Goal: Communication & Community: Answer question/provide support

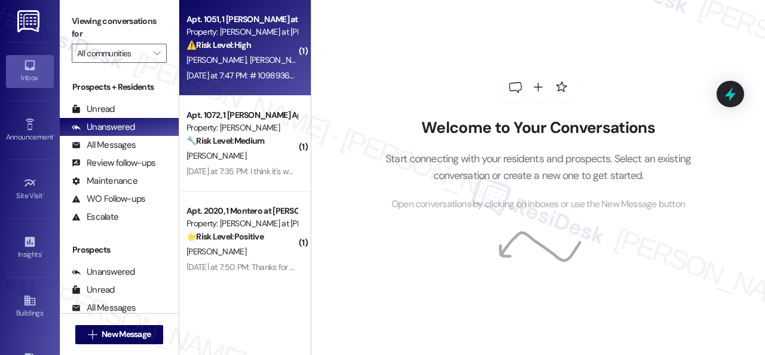
click at [270, 46] on div "⚠️ Risk Level: High The resident is reporting multiple maintenance issues, incl…" at bounding box center [242, 45] width 111 height 13
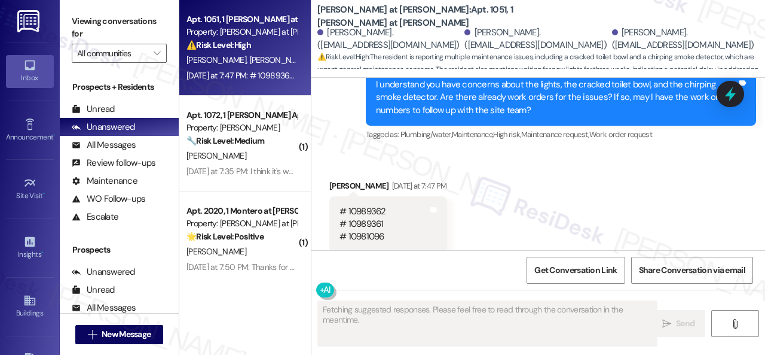
scroll to position [424, 0]
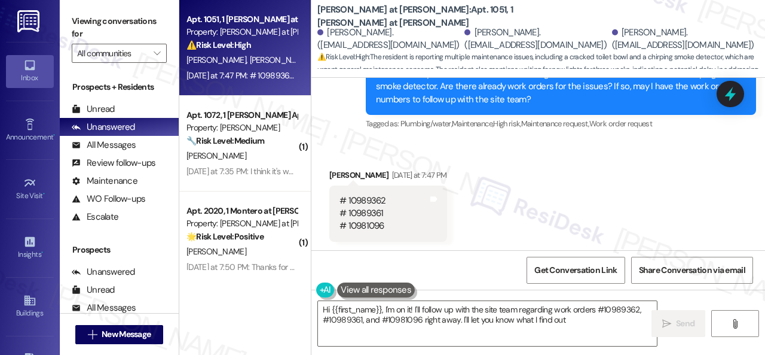
type textarea "Hi {{first_name}}, I'm on it! I'll follow up with the site team regarding work …"
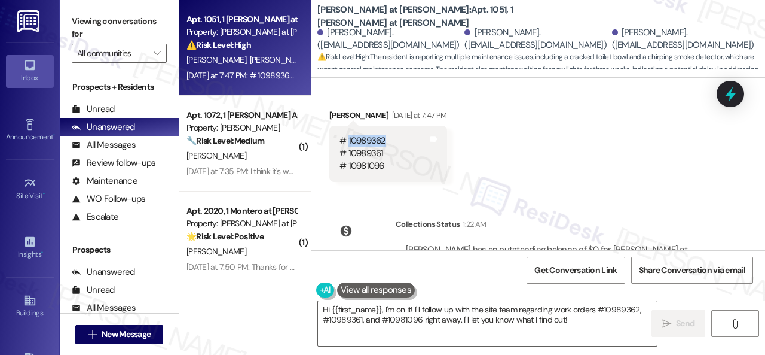
drag, startPoint x: 348, startPoint y: 141, endPoint x: 391, endPoint y: 137, distance: 43.2
click at [391, 137] on div "# 10989362 # 10989361 # 10981096 Tags and notes" at bounding box center [388, 154] width 118 height 56
copy div "10989362"
click at [373, 155] on div "# 10989362 # 10989361 # 10981096" at bounding box center [363, 154] width 47 height 38
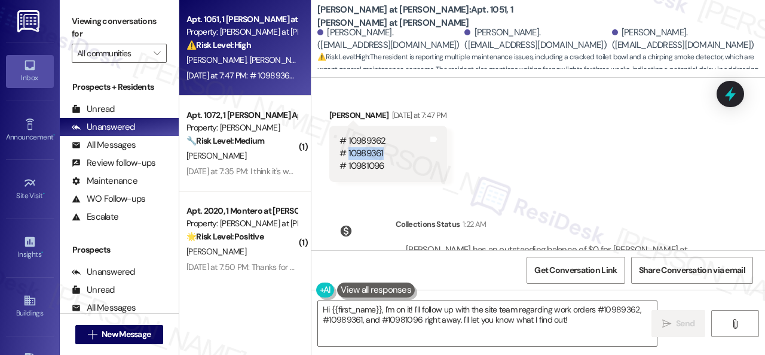
copy div "10989361"
click at [380, 166] on div "# 10989362 # 10989361 # 10981096" at bounding box center [363, 154] width 47 height 38
copy div "10981096"
click at [559, 178] on div "Received via SMS [PERSON_NAME] [DATE] at 7:47 PM # 10989362 # 10989361 # 109810…" at bounding box center [539, 136] width 454 height 109
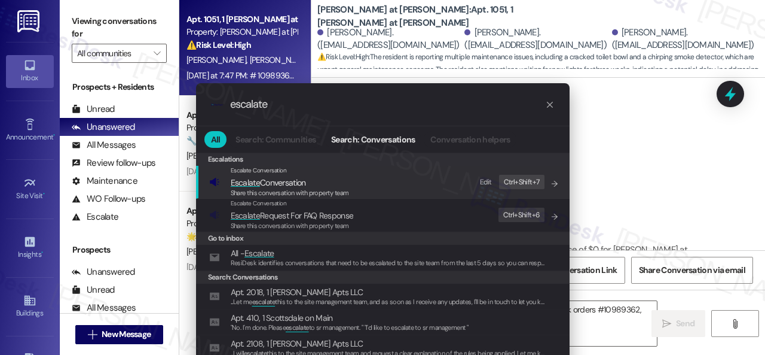
click at [481, 181] on div "Edit" at bounding box center [486, 182] width 12 height 13
drag, startPoint x: 298, startPoint y: 107, endPoint x: 186, endPoint y: 96, distance: 112.3
click at [186, 96] on div ".cls-1{fill:#0a055f;}.cls-2{fill:#0cc4c4;} resideskLogoBlueOrange escalate All …" at bounding box center [383, 233] width 404 height 325
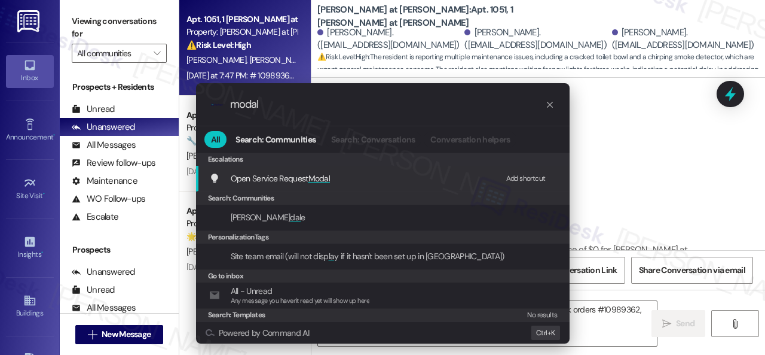
type input "modal"
click at [520, 175] on div "Add shortcut" at bounding box center [525, 178] width 39 height 13
click at [676, 200] on div ".cls-1{fill:#0a055f;}.cls-2{fill:#0cc4c4;} resideskLogoBlueOrange modal All Sea…" at bounding box center [382, 177] width 765 height 355
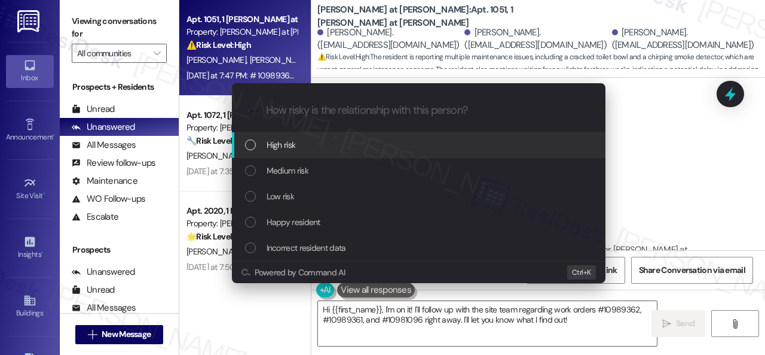
click at [289, 141] on span "High risk" at bounding box center [281, 144] width 29 height 13
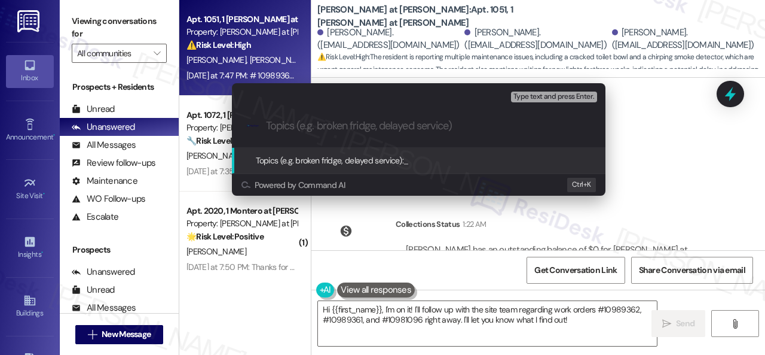
paste input "Follow-up on work orders 10989361, 10989362, & 10981096"
type input "Follow-up on work orders 10989361, 10989362, & 10981096"
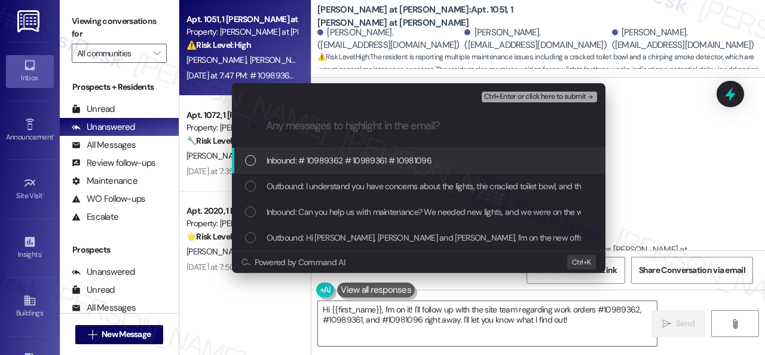
click at [305, 161] on span "Inbound: # 10989362 # 10989361 # 10981096" at bounding box center [349, 160] width 165 height 13
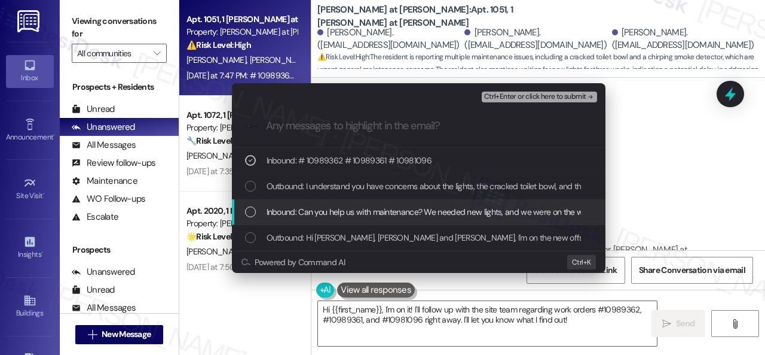
click at [307, 210] on span "Inbound: Can you help us with maintenance? We needed new lights, and we were on…" at bounding box center [739, 211] width 944 height 13
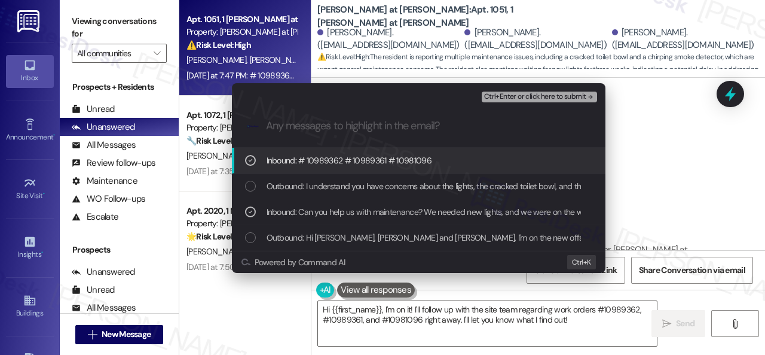
click at [521, 100] on span "Ctrl+Enter or click here to submit" at bounding box center [535, 97] width 102 height 8
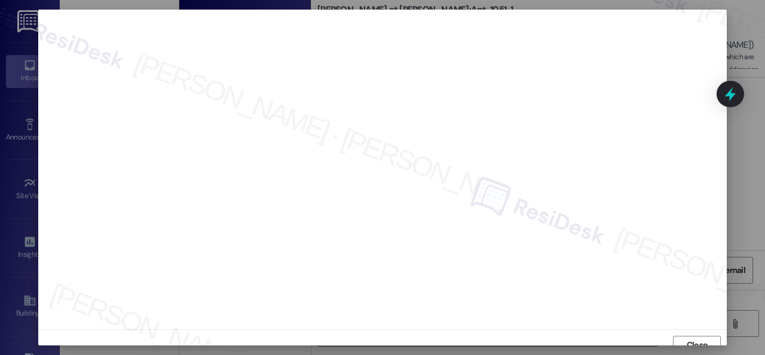
scroll to position [9, 0]
click at [682, 335] on button "Close" at bounding box center [697, 335] width 48 height 19
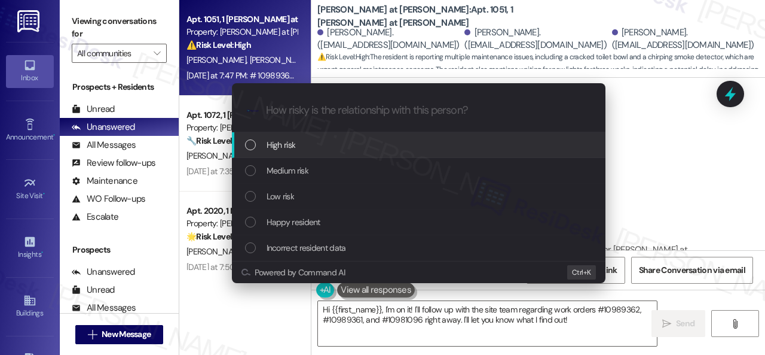
click at [276, 144] on span "High risk" at bounding box center [281, 144] width 29 height 13
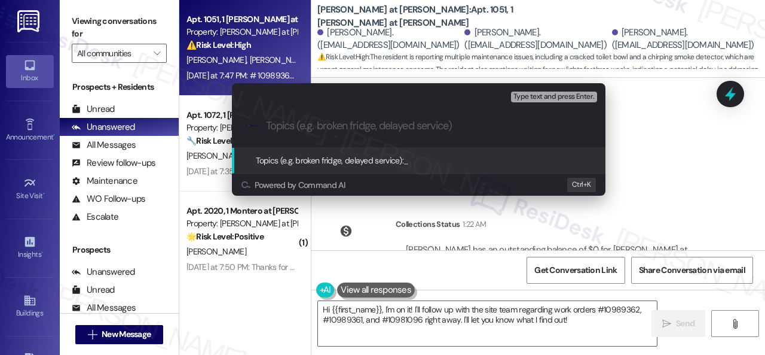
paste input "Follow-up on work orders 10989361, 10989362, & 10981096"
type input "Follow-up on work orders 10989361, 10989362, & 10981096"
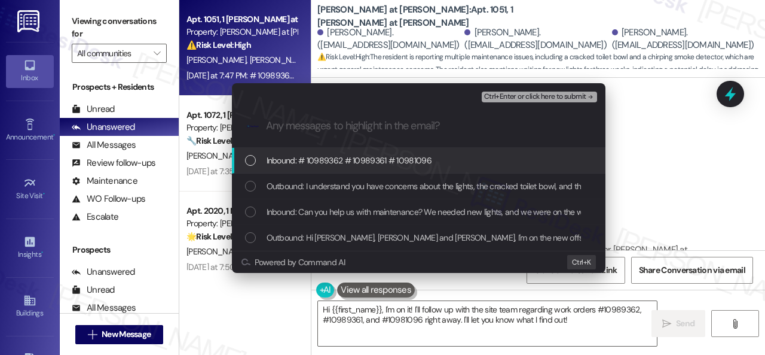
click at [309, 165] on span "Inbound: # 10989362 # 10989361 # 10981096" at bounding box center [349, 160] width 165 height 13
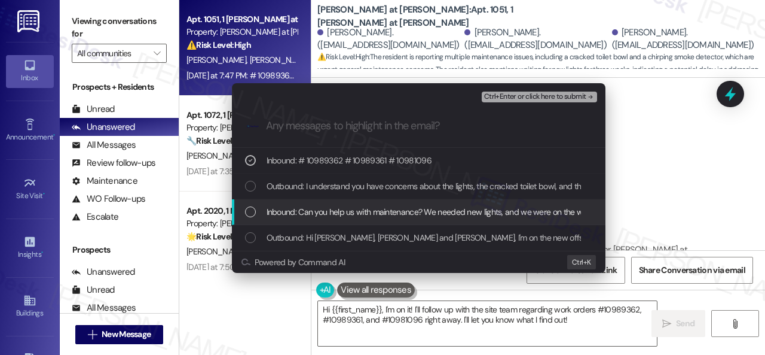
click at [313, 212] on span "Inbound: Can you help us with maintenance? We needed new lights, and we were on…" at bounding box center [739, 211] width 944 height 13
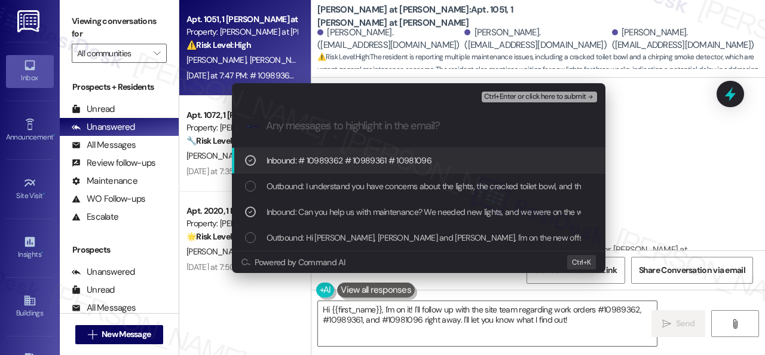
click at [520, 96] on span "Ctrl+Enter or click here to submit" at bounding box center [535, 97] width 102 height 8
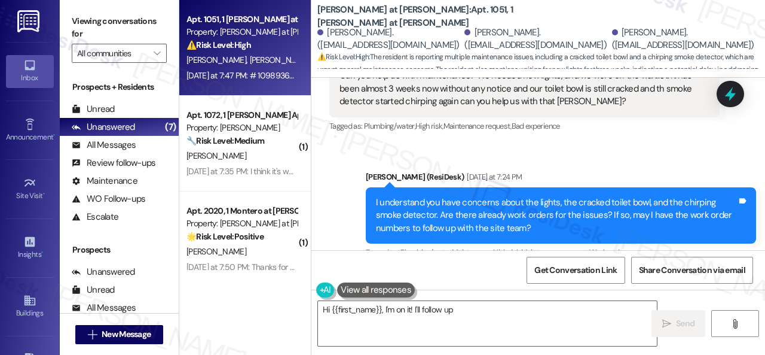
scroll to position [442, 0]
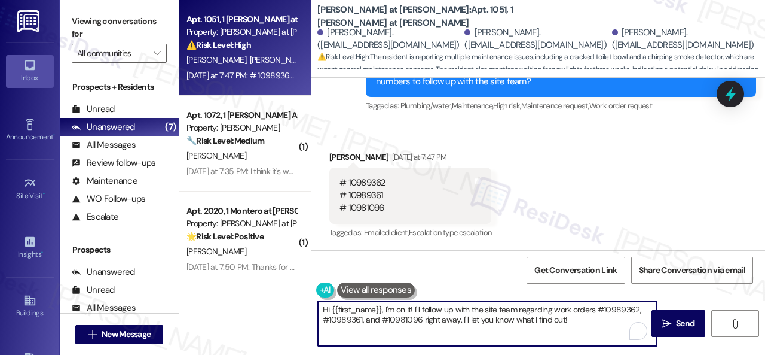
drag, startPoint x: 579, startPoint y: 323, endPoint x: 299, endPoint y: 294, distance: 281.4
click at [299, 294] on div "Apt. 1051, 1 [PERSON_NAME] at [PERSON_NAME] Property: [PERSON_NAME] at [PERSON_…" at bounding box center [472, 177] width 586 height 355
paste textarea "Thank you. I've notified the site team about your work order. Let me know when …"
click at [526, 310] on textarea "Thank you. I've notified the site team about your work order. Let me know when …" at bounding box center [487, 323] width 339 height 45
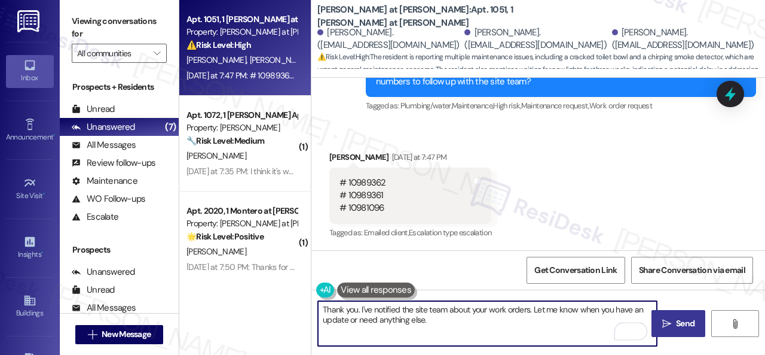
type textarea "Thank you. I've notified the site team about your work orders. Let me know when…"
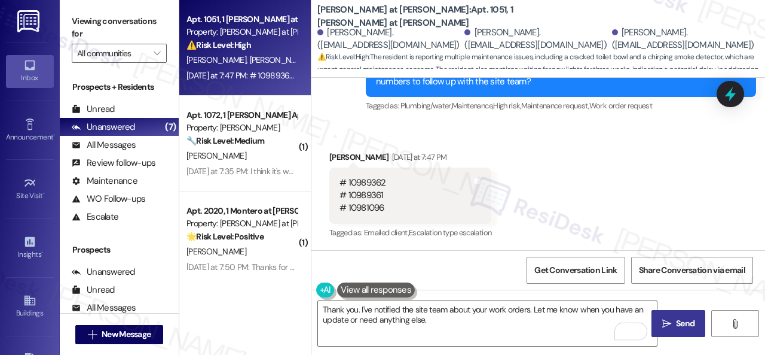
click at [678, 323] on span "Send" at bounding box center [685, 323] width 19 height 13
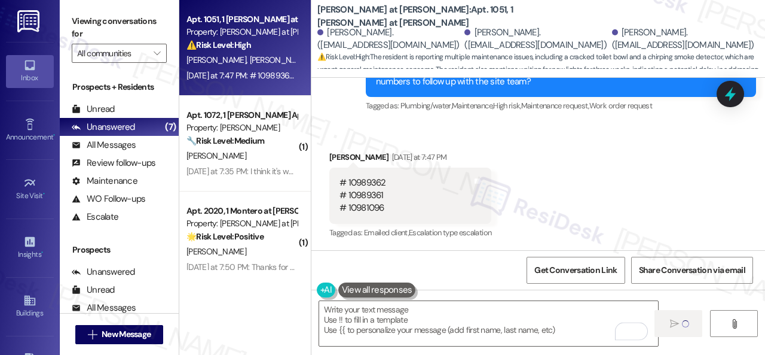
type textarea "Fetching suggested responses. Please feel free to read through the conversation…"
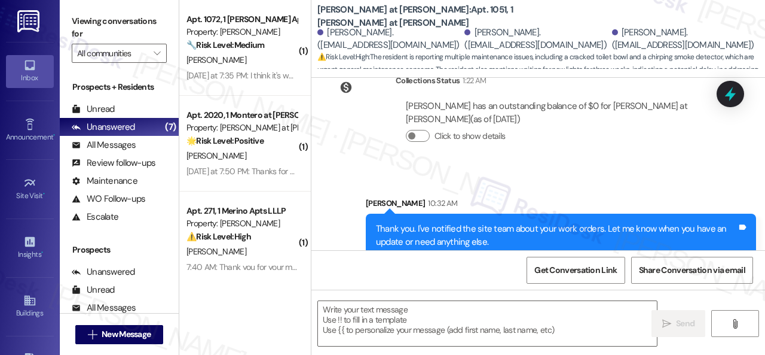
scroll to position [661, 0]
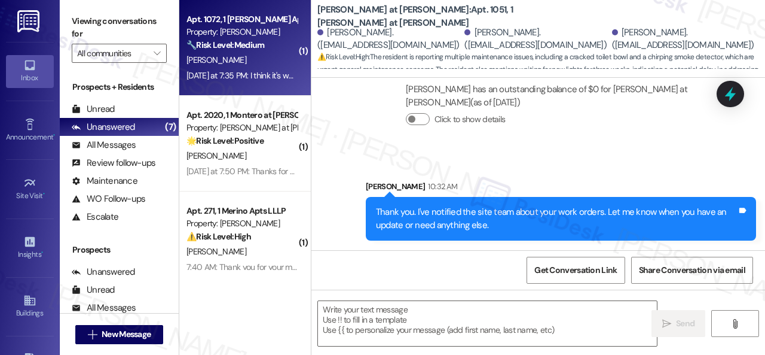
click at [263, 66] on div "[PERSON_NAME]" at bounding box center [241, 60] width 113 height 15
type textarea "Fetching suggested responses. Please feel free to read through the conversation…"
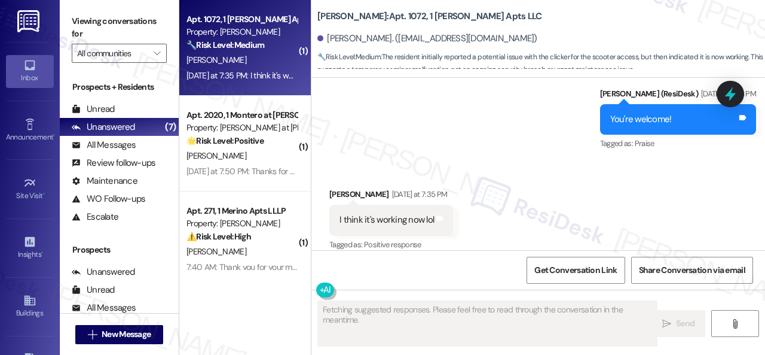
scroll to position [4808, 0]
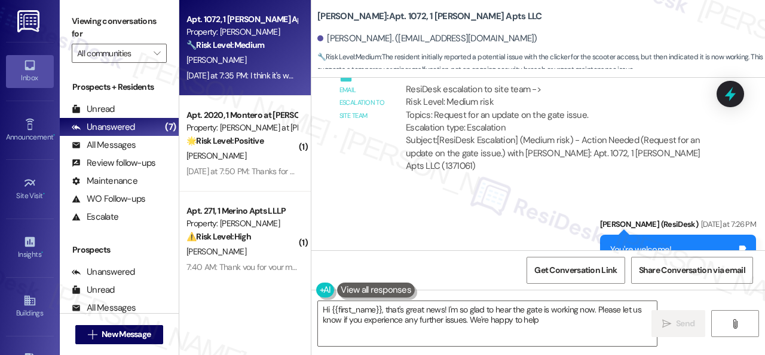
type textarea "Hi {{first_name}}, that's great news! I'm so glad to hear the gate is working n…"
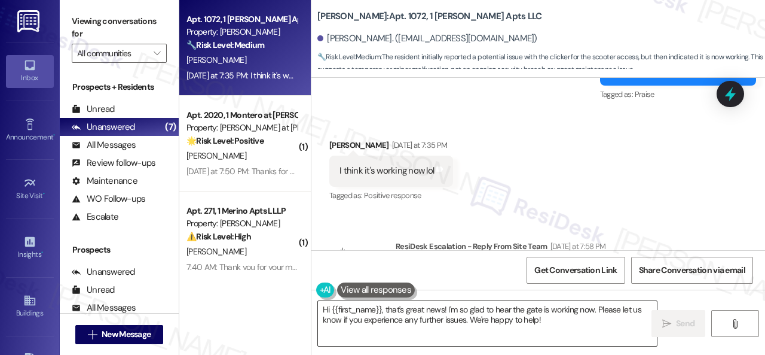
click at [575, 320] on textarea "Hi {{first_name}}, that's great news! I'm so glad to hear the gate is working n…" at bounding box center [487, 323] width 339 height 45
click at [680, 328] on span "Send" at bounding box center [685, 323] width 19 height 13
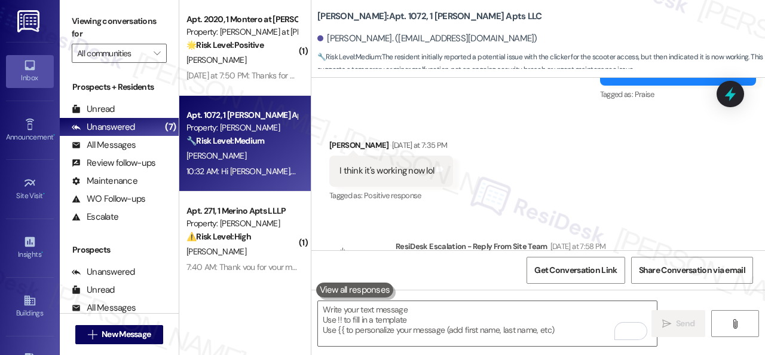
click at [275, 72] on div "[DATE] at 7:50 PM: Thanks for the support, [PERSON_NAME]! [DATE] at 7:50 PM: Th…" at bounding box center [292, 75] width 210 height 11
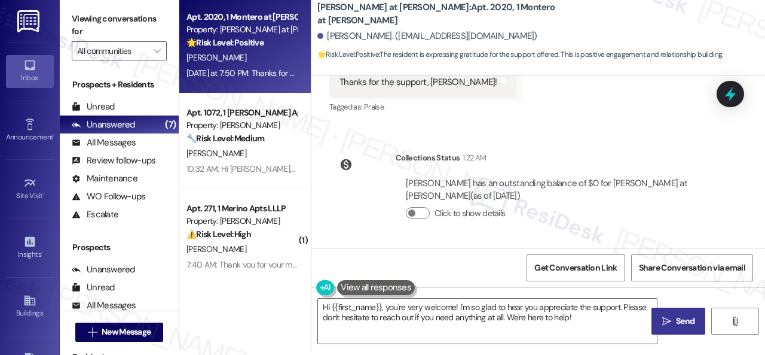
scroll to position [4, 0]
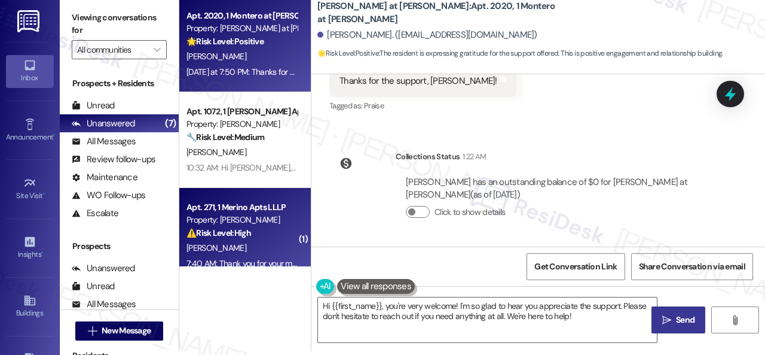
drag, startPoint x: 580, startPoint y: 320, endPoint x: 229, endPoint y: 236, distance: 360.8
click at [261, 246] on div "Apt. 2020, 1 [PERSON_NAME] at [PERSON_NAME] Property: [PERSON_NAME] at [PERSON_…" at bounding box center [472, 173] width 586 height 355
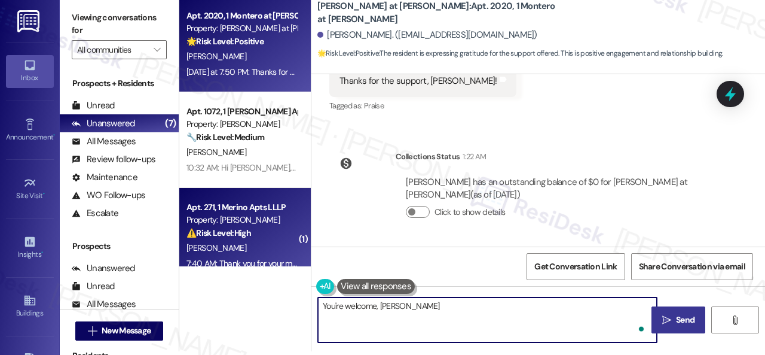
type textarea "You're welcome, [PERSON_NAME]!"
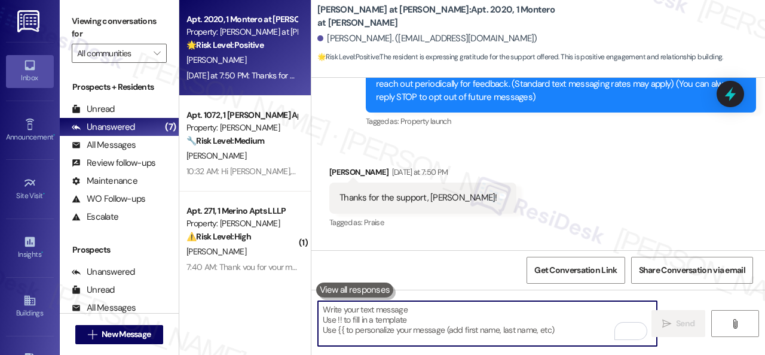
scroll to position [160, 0]
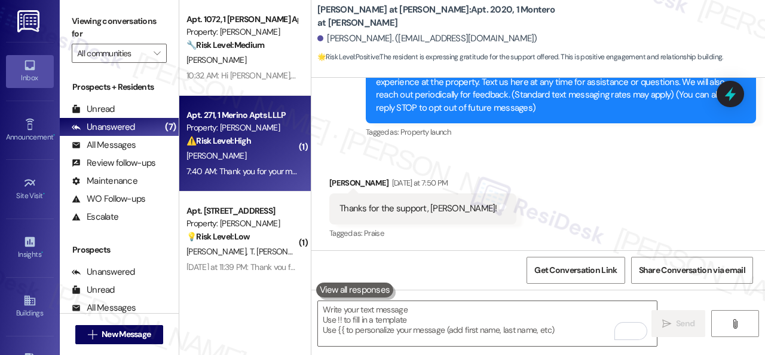
click at [271, 169] on div "7:40 AM: Thank you for your message. Our offices are currently closed, but we w…" at bounding box center [537, 171] width 701 height 11
type textarea "Fetching suggested responses. Please feel free to read through the conversation…"
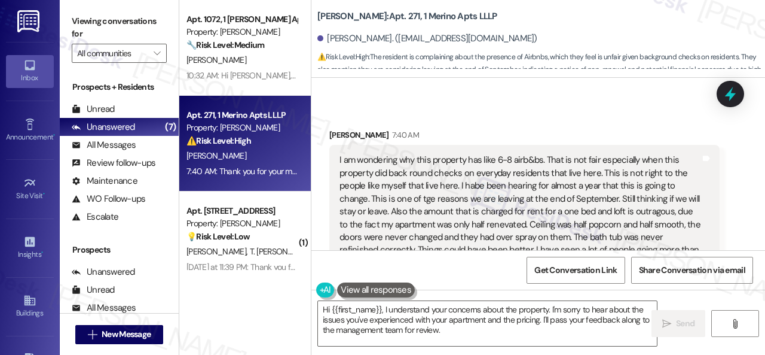
scroll to position [391, 0]
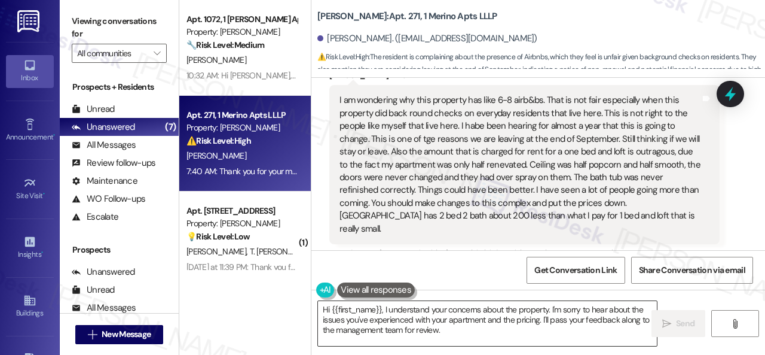
click at [462, 331] on textarea "Hi {{first_name}}, I understand your concerns about the property. I'm sorry to …" at bounding box center [487, 323] width 339 height 45
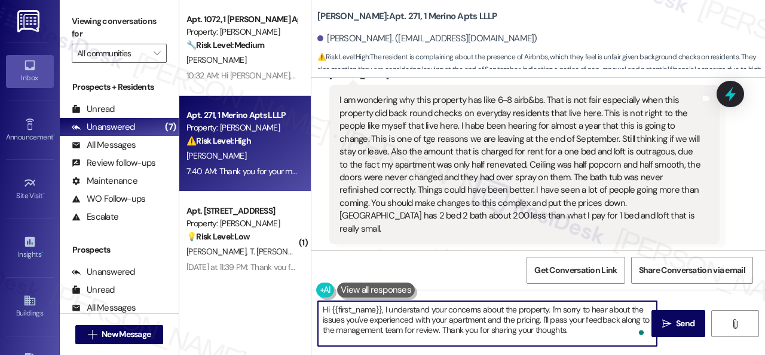
click at [590, 331] on textarea "Hi {{first_name}}, I understand your concerns about the property. I'm sorry to …" at bounding box center [487, 323] width 339 height 45
type textarea "Hi {{first_name}}, I understand your concerns about the property. I'm sorry to …"
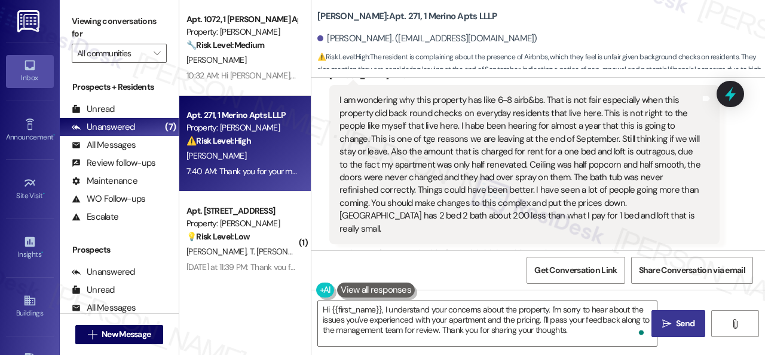
click at [662, 321] on icon "" at bounding box center [666, 324] width 9 height 10
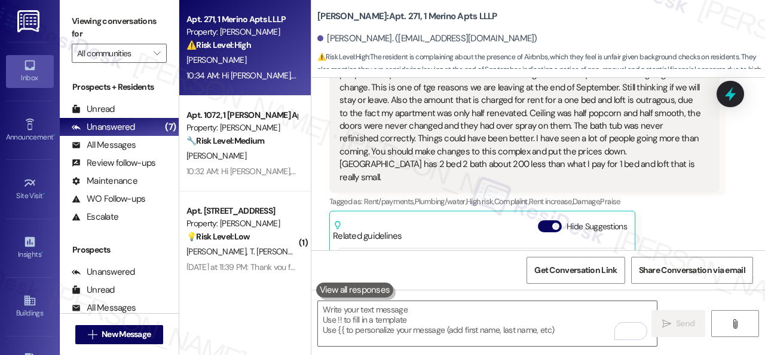
scroll to position [440, 0]
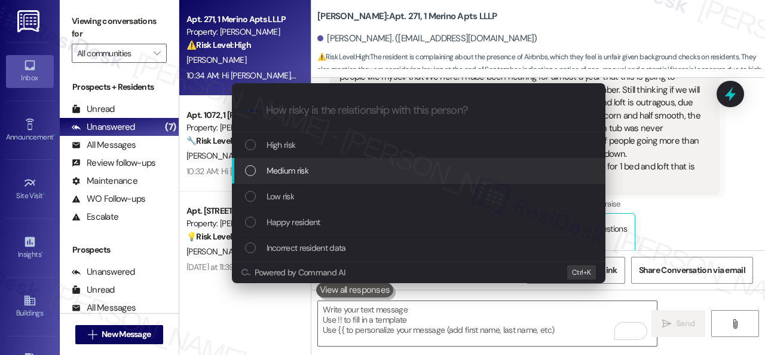
drag, startPoint x: 274, startPoint y: 172, endPoint x: 277, endPoint y: 166, distance: 7.0
click at [277, 166] on span "Medium risk" at bounding box center [288, 170] width 42 height 13
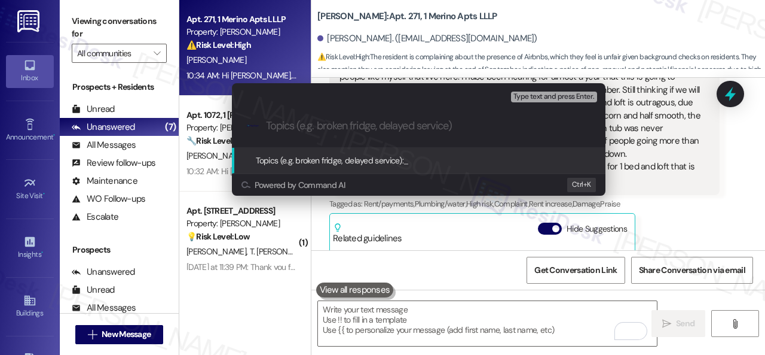
click at [280, 164] on span "Topics (e.g. broken fridge, delayed service):" at bounding box center [330, 160] width 148 height 11
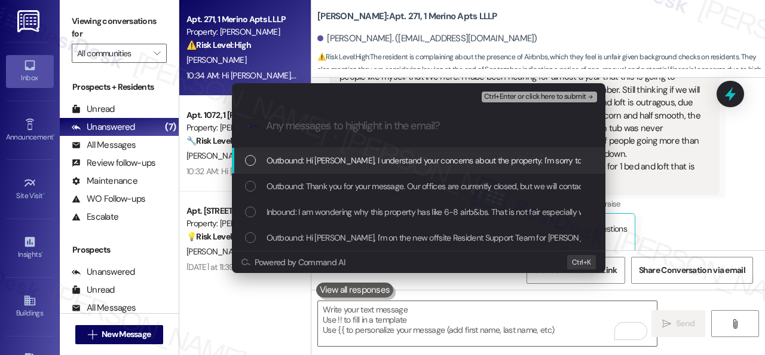
click at [361, 120] on input "Any messages to highlight in the email?" at bounding box center [428, 126] width 325 height 13
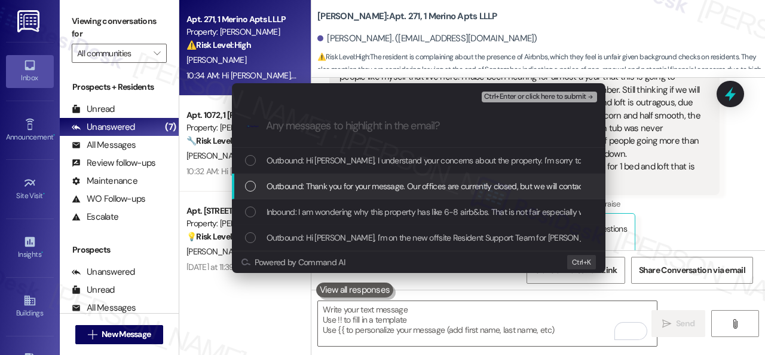
click at [739, 233] on div "Escalate Conversation Medium risk Any messages to highlight in the email? Ctrl+…" at bounding box center [382, 177] width 765 height 355
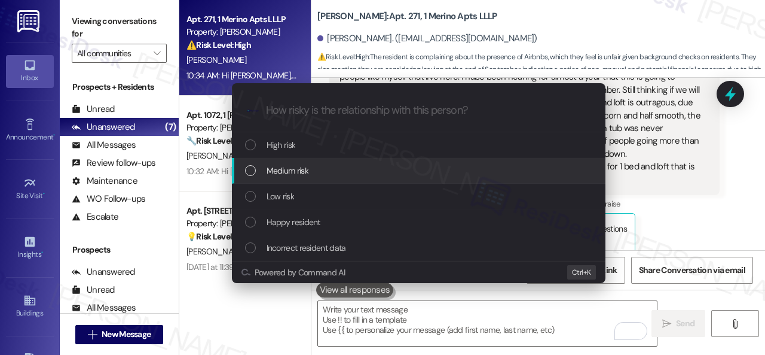
click at [277, 167] on span "Medium risk" at bounding box center [288, 170] width 42 height 13
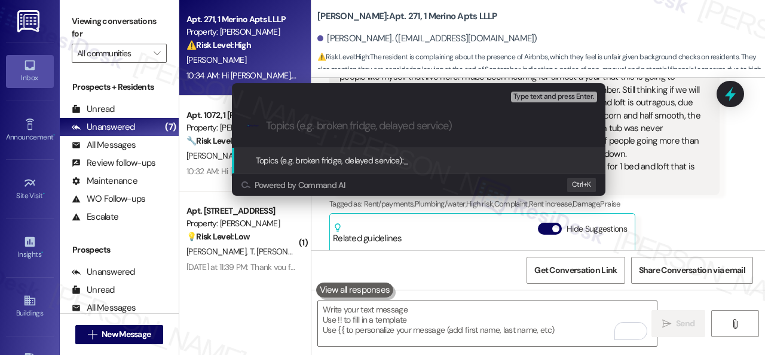
click at [301, 129] on input "Topics (e.g. broken fridge, delayed service)" at bounding box center [428, 126] width 325 height 13
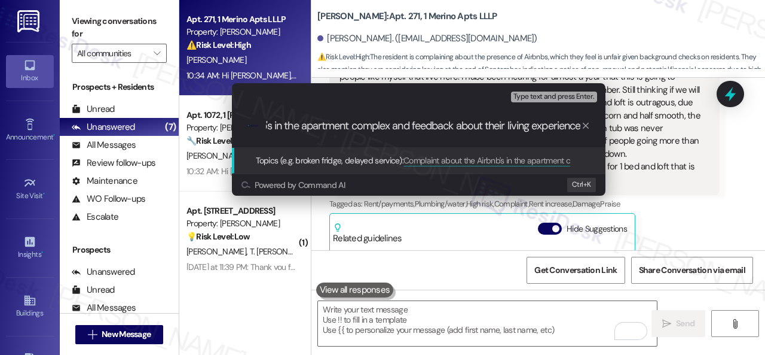
type input "Complaint about the Airbnb's in the apartment complex and feedback about their …"
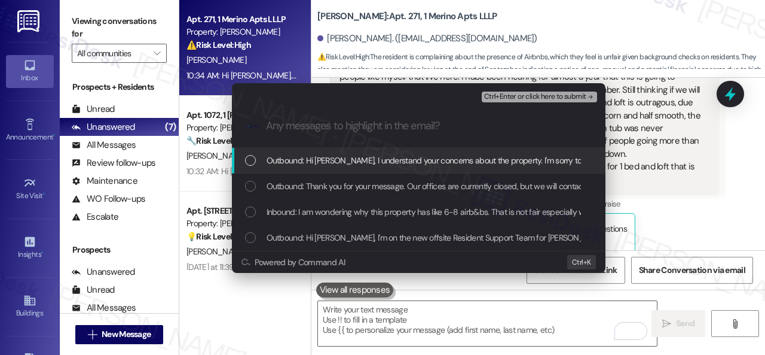
scroll to position [0, 0]
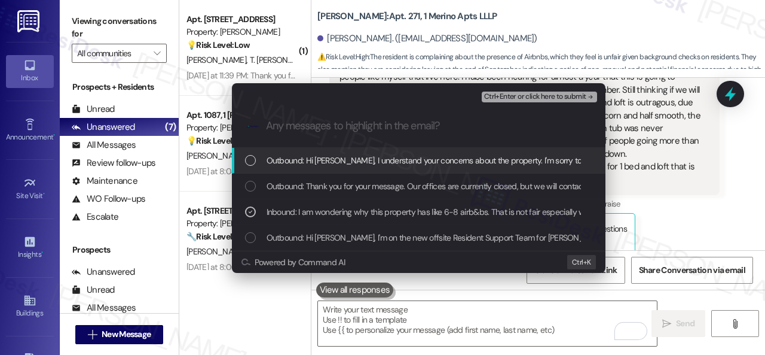
click at [519, 96] on span "Ctrl+Enter or click here to submit" at bounding box center [535, 97] width 102 height 8
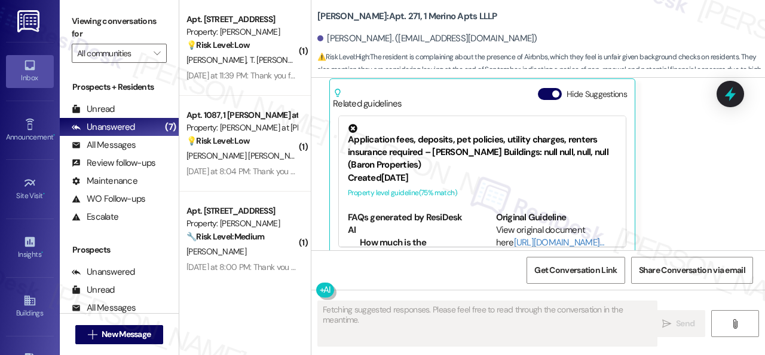
scroll to position [588, 0]
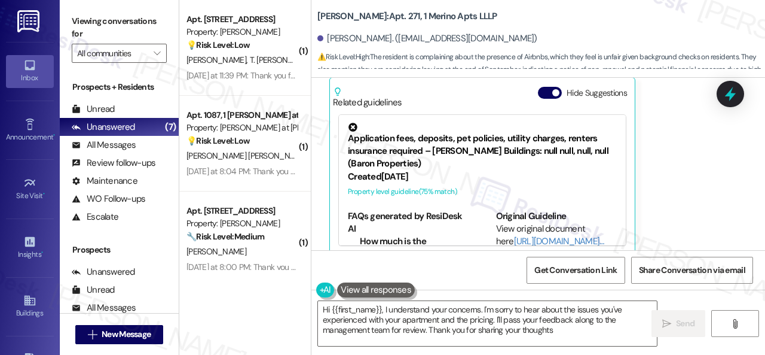
type textarea "Hi {{first_name}}, I understand your concerns. I'm sorry to hear about the issu…"
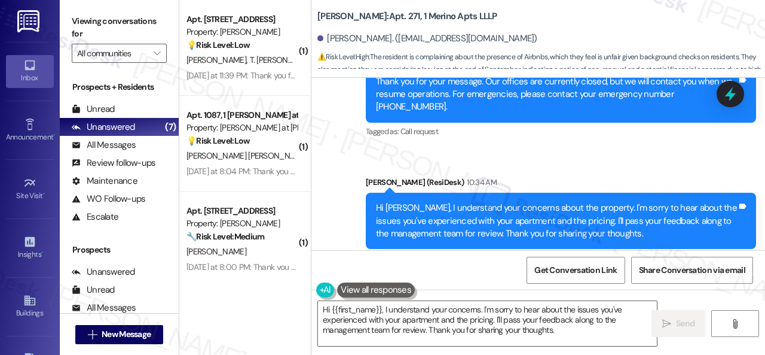
scroll to position [4, 0]
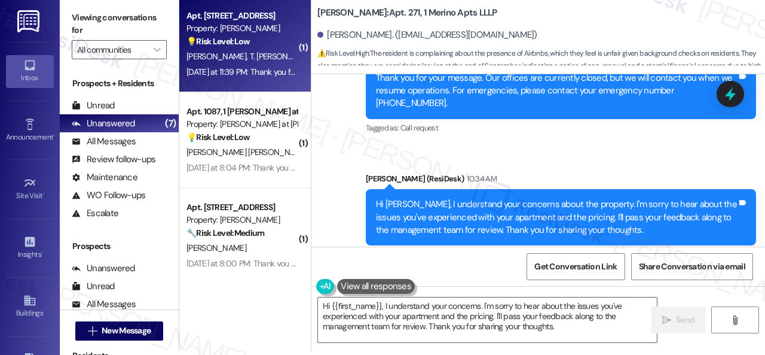
click at [265, 51] on div "[PERSON_NAME] Sasha-[PERSON_NAME] [PERSON_NAME] [PERSON_NAME]" at bounding box center [241, 56] width 113 height 15
type textarea "Fetching suggested responses. Please feel free to read through the conversation…"
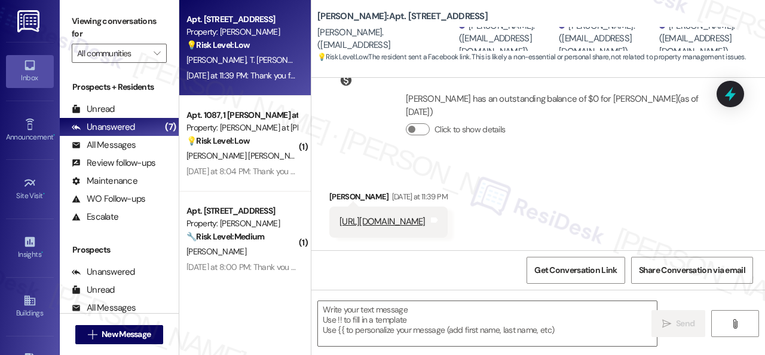
scroll to position [264, 0]
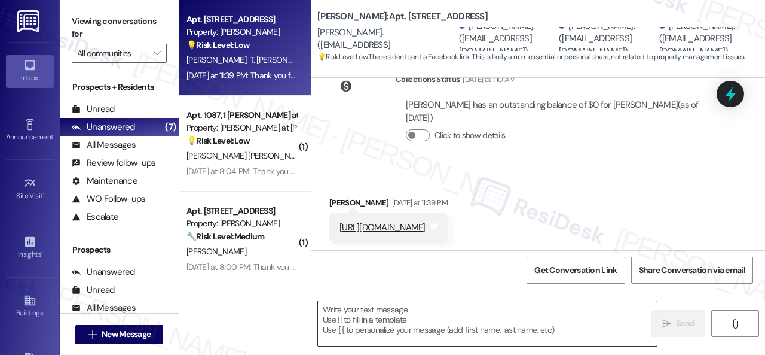
click at [420, 313] on textarea at bounding box center [487, 323] width 339 height 45
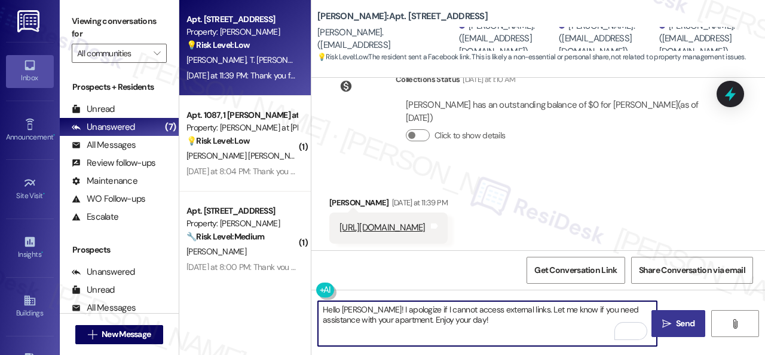
type textarea "Hello [PERSON_NAME]! I apologize if I cannot access external links. Let me know…"
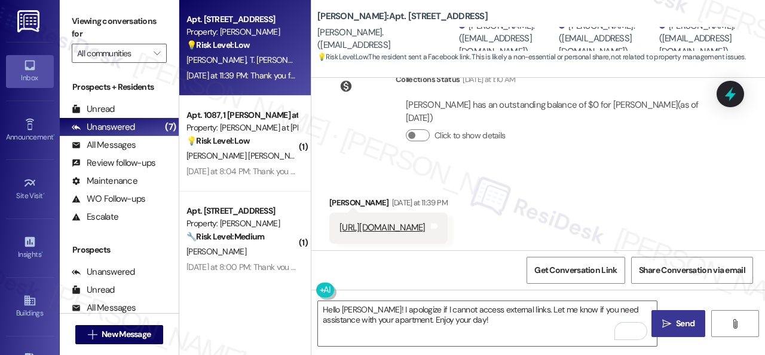
click at [668, 327] on span " Send" at bounding box center [679, 323] width 38 height 13
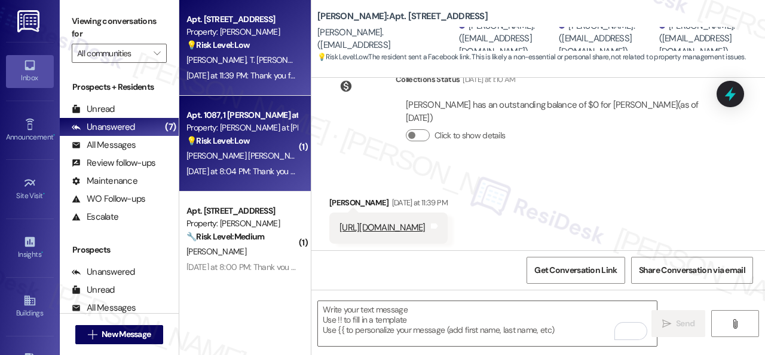
click at [274, 154] on div "[PERSON_NAME] [PERSON_NAME]" at bounding box center [241, 155] width 113 height 15
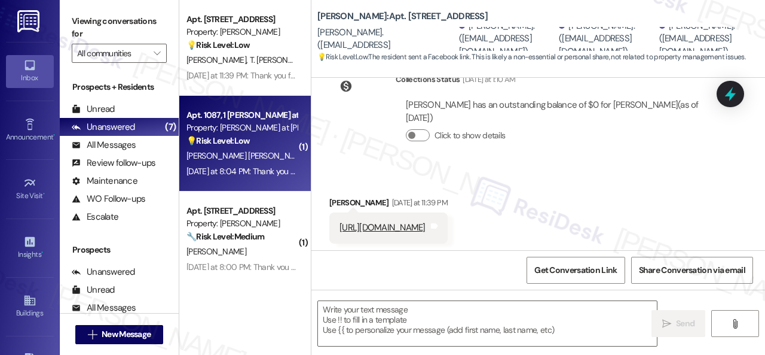
type textarea "Fetching suggested responses. Please feel free to read through the conversation…"
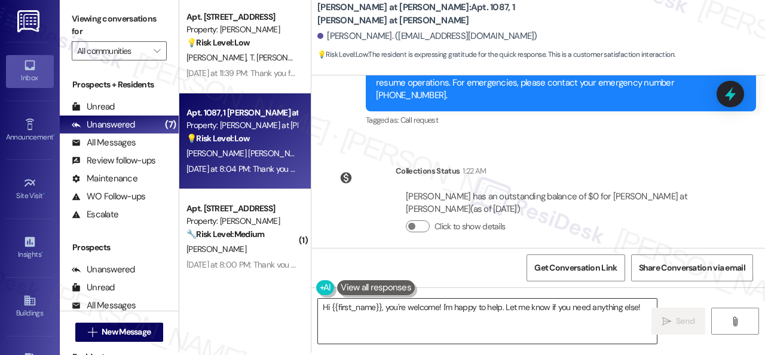
scroll to position [4, 0]
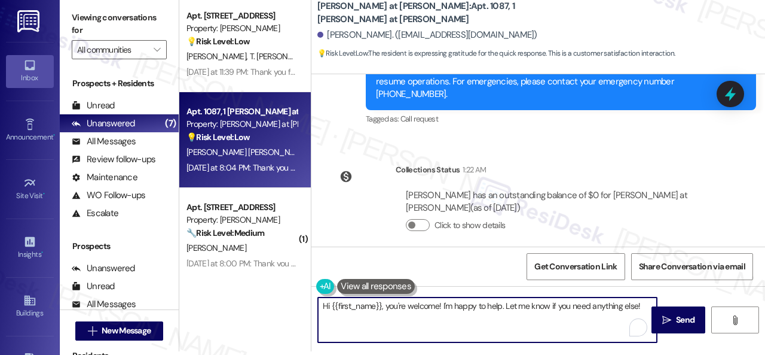
drag, startPoint x: 640, startPoint y: 304, endPoint x: 197, endPoint y: 297, distance: 442.5
click at [207, 292] on div "Apt. 277, 1 Merino Apts LLLP Property: [PERSON_NAME] 💡 Risk Level: Low The resi…" at bounding box center [472, 173] width 586 height 355
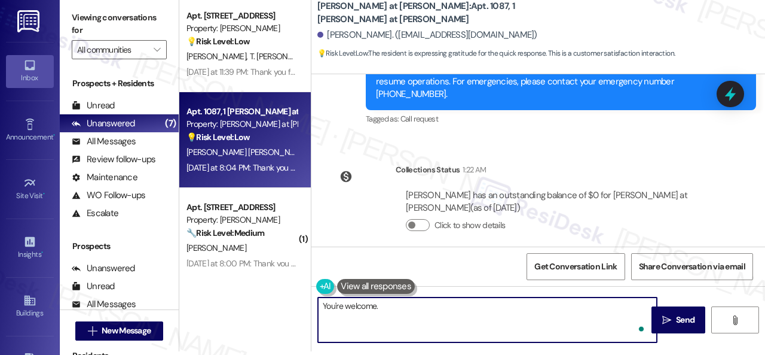
type textarea "You're welcome."
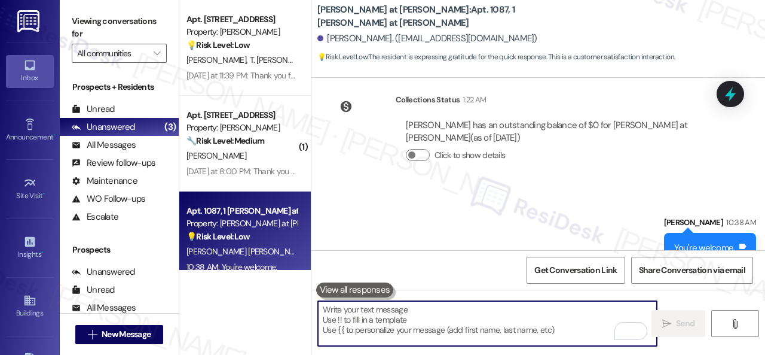
scroll to position [737, 0]
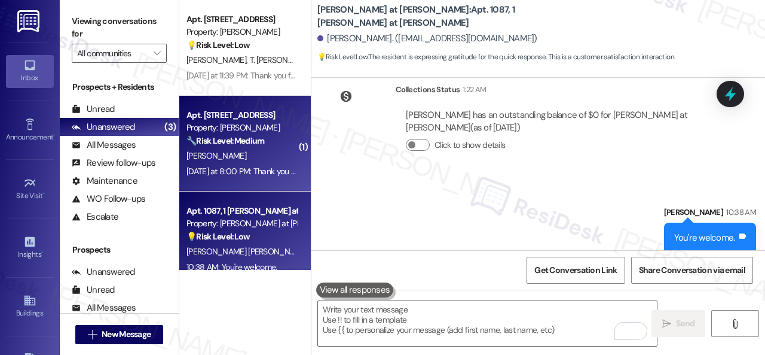
click at [263, 162] on div "[PERSON_NAME]" at bounding box center [241, 155] width 113 height 15
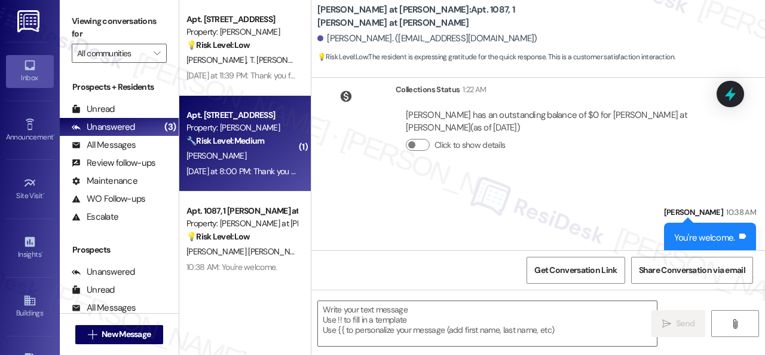
type textarea "Fetching suggested responses. Please feel free to read through the conversation…"
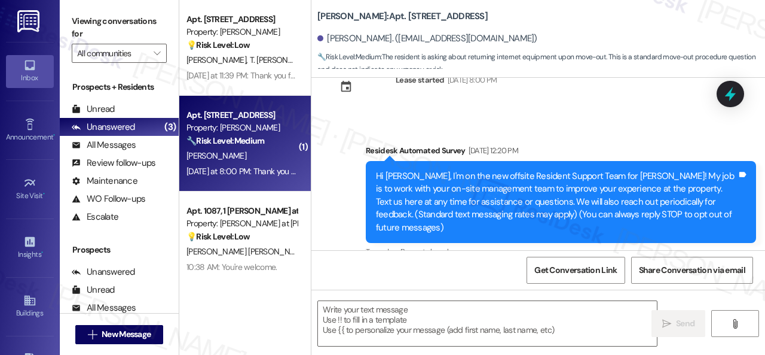
scroll to position [163, 0]
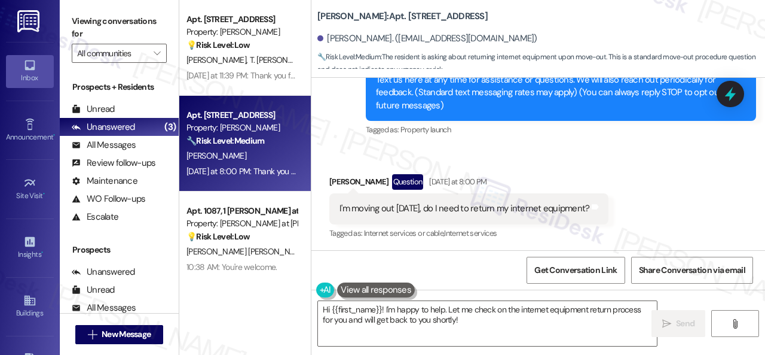
click at [581, 149] on div "Received via SMS [PERSON_NAME] Question [DATE] at 8:00 PM I'm moving out [DATE]…" at bounding box center [539, 198] width 454 height 103
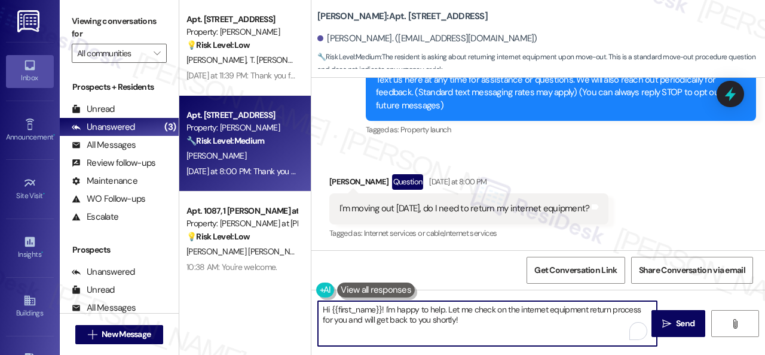
click at [503, 320] on textarea "Hi {{first_name}}! I'm happy to help. Let me check on the internet equipment re…" at bounding box center [487, 323] width 339 height 45
drag, startPoint x: 433, startPoint y: 320, endPoint x: 478, endPoint y: 319, distance: 44.9
click at [481, 317] on textarea "Hi {{first_name}}! I'm happy to help. Let me check on the internet equipment re…" at bounding box center [487, 323] width 339 height 45
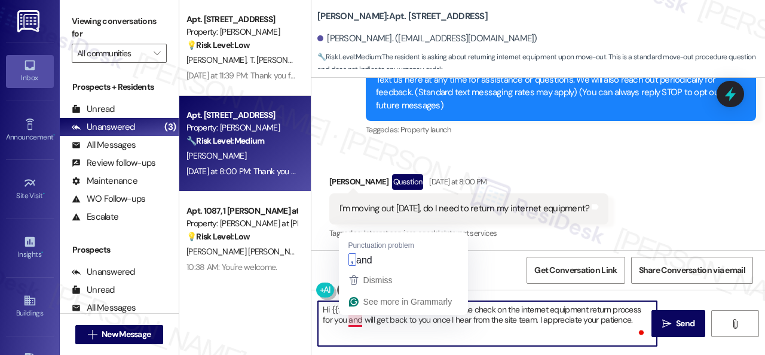
click at [358, 314] on textarea "Hi {{first_name}}! I'm happy to help. Let me check on the internet equipment re…" at bounding box center [487, 323] width 339 height 45
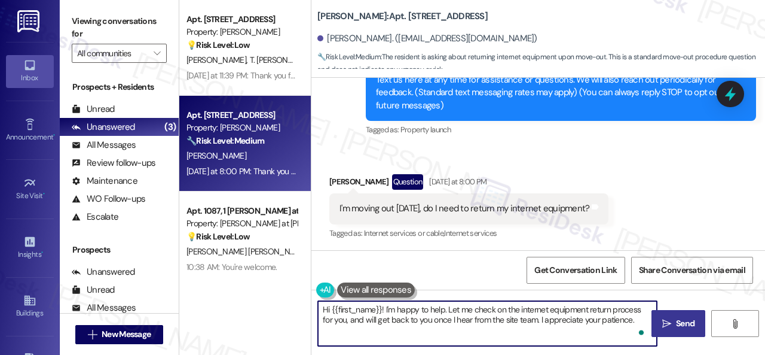
type textarea "Hi {{first_name}}! I'm happy to help. Let me check on the internet equipment re…"
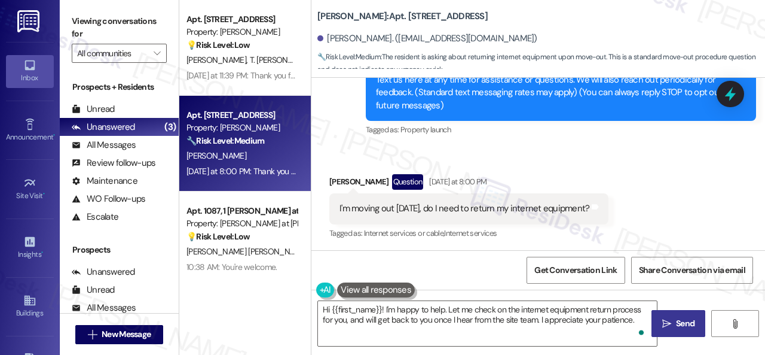
click at [664, 326] on icon "" at bounding box center [666, 324] width 9 height 10
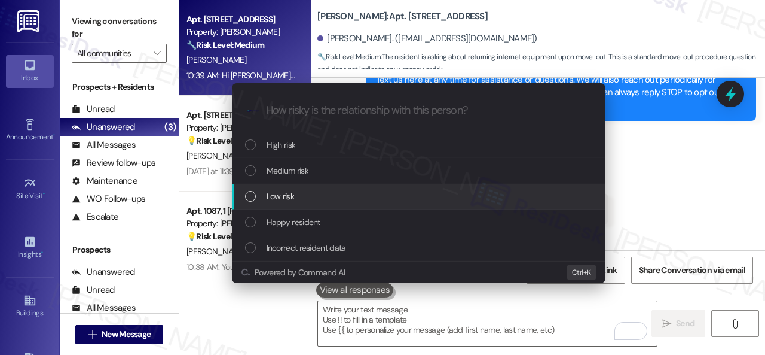
click at [277, 193] on span "Low risk" at bounding box center [281, 196] width 28 height 13
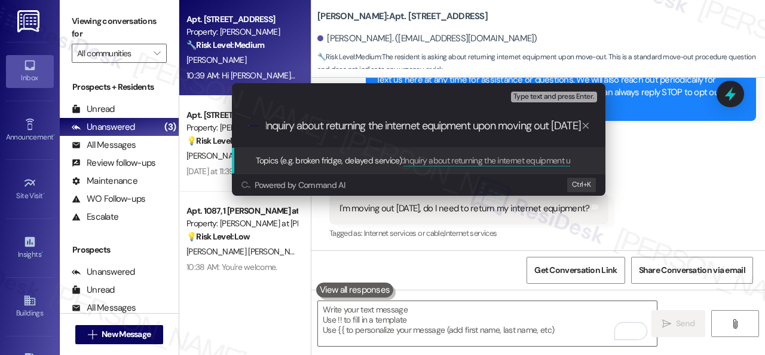
type input "Inquiry about returning the internet equipment upon moving out [DATE]."
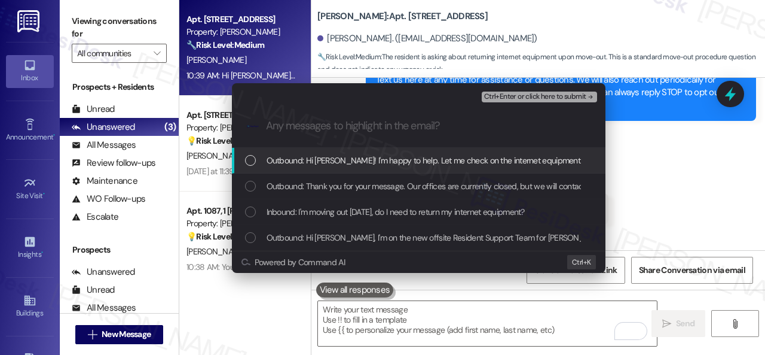
scroll to position [0, 0]
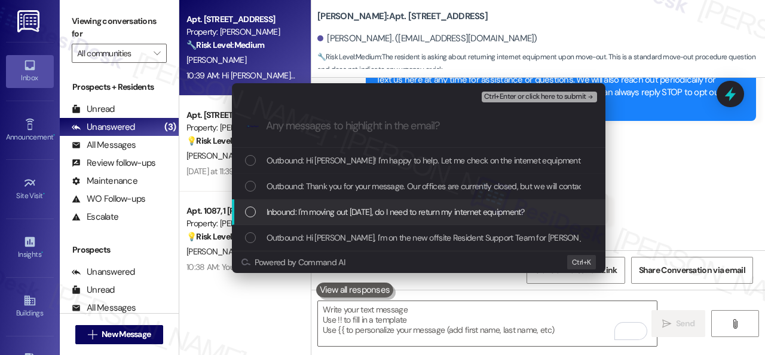
click at [330, 213] on span "Inbound: I'm moving out [DATE], do I need to return my internet equipment?" at bounding box center [396, 211] width 258 height 13
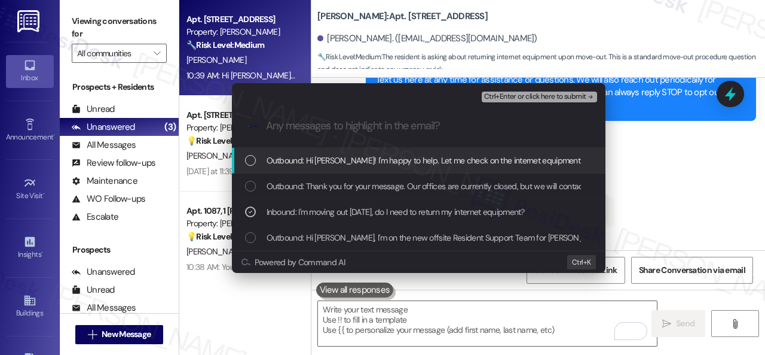
click at [507, 94] on span "Ctrl+Enter or click here to submit" at bounding box center [535, 97] width 102 height 8
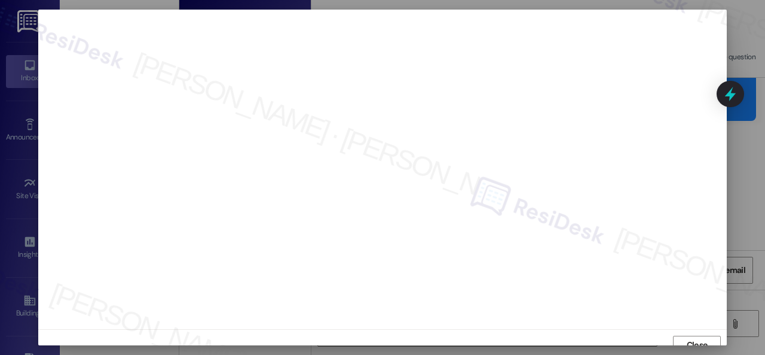
scroll to position [9, 0]
click at [694, 334] on span "Close" at bounding box center [697, 335] width 21 height 13
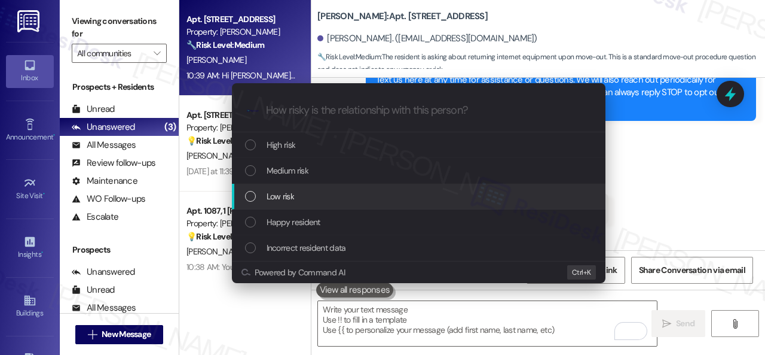
click at [295, 200] on div "Low risk" at bounding box center [420, 196] width 350 height 13
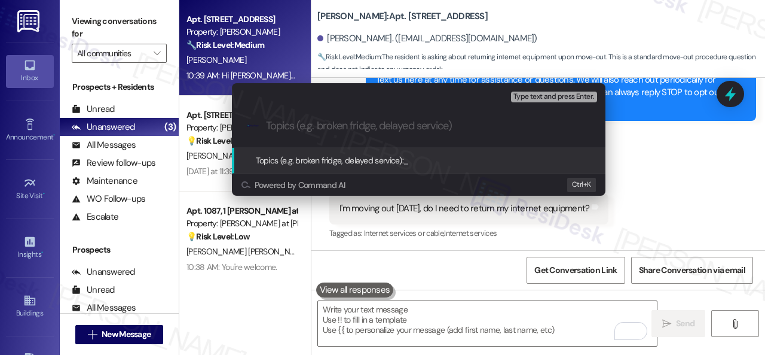
paste input "Inquiry about returning the internet equipment upon moving out [DATE]."
type input "Inquiry about returning the internet equipment upon moving out [DATE]."
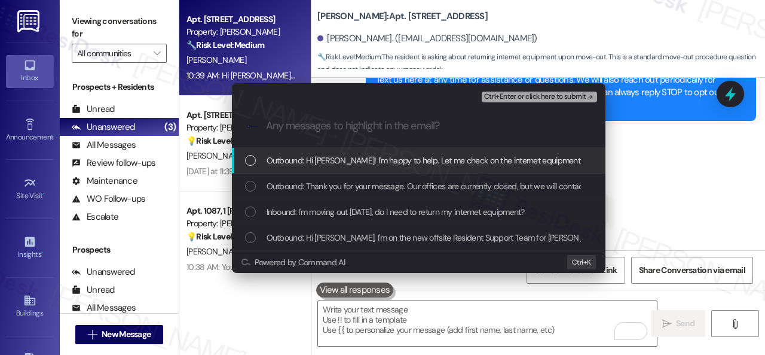
scroll to position [0, 0]
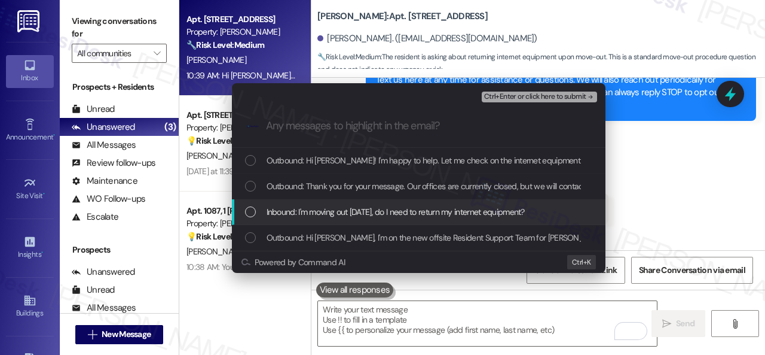
click at [307, 215] on span "Inbound: I'm moving out [DATE], do I need to return my internet equipment?" at bounding box center [396, 211] width 258 height 13
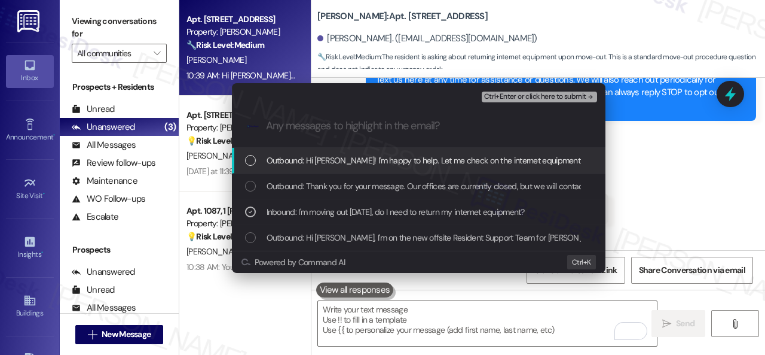
click at [503, 97] on span "Ctrl+Enter or click here to submit" at bounding box center [535, 97] width 102 height 8
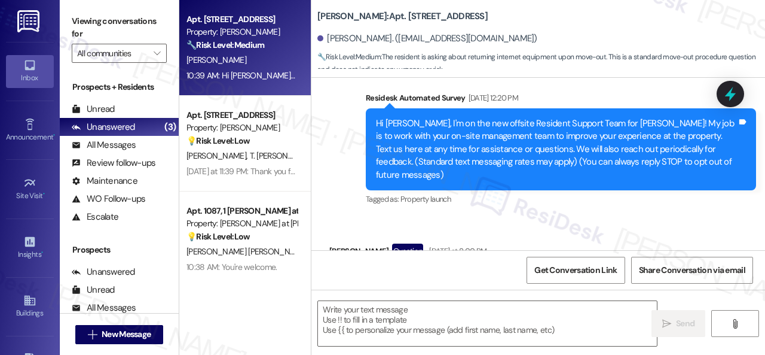
scroll to position [163, 0]
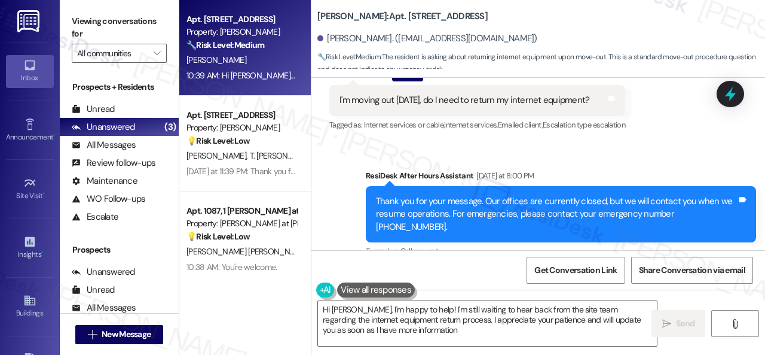
type textarea "Hi [PERSON_NAME], I'm happy to help! I'm still waiting to hear back from the si…"
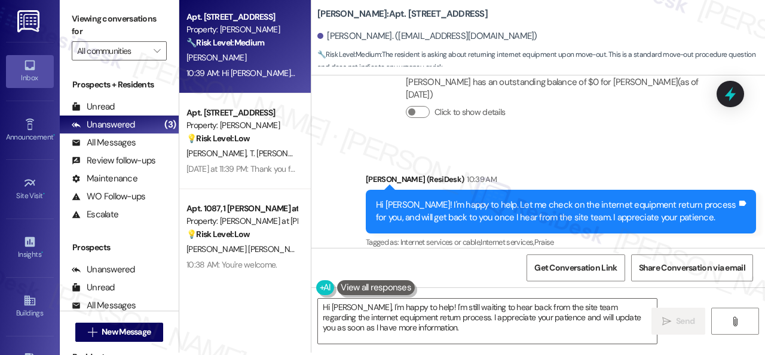
scroll to position [4, 0]
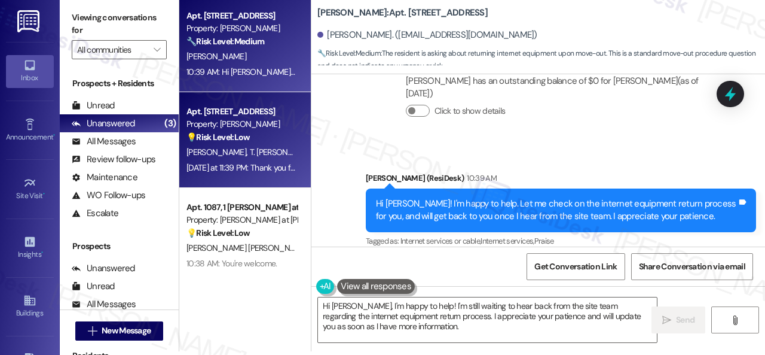
click at [262, 138] on div "💡 Risk Level: Low The resident sent a Facebook link. This is likely a non-essen…" at bounding box center [242, 137] width 111 height 13
type textarea "Fetching suggested responses. Please feel free to read through the conversation…"
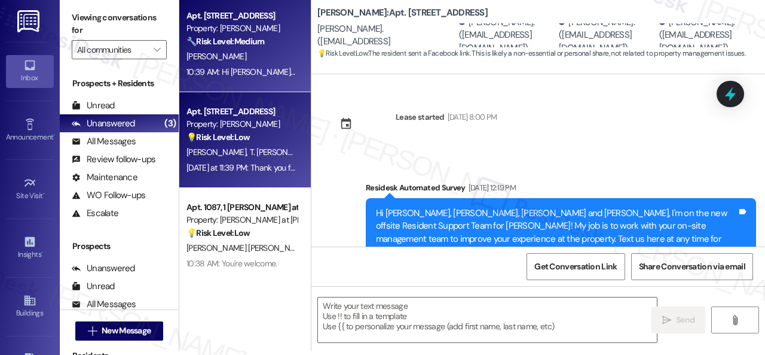
scroll to position [0, 0]
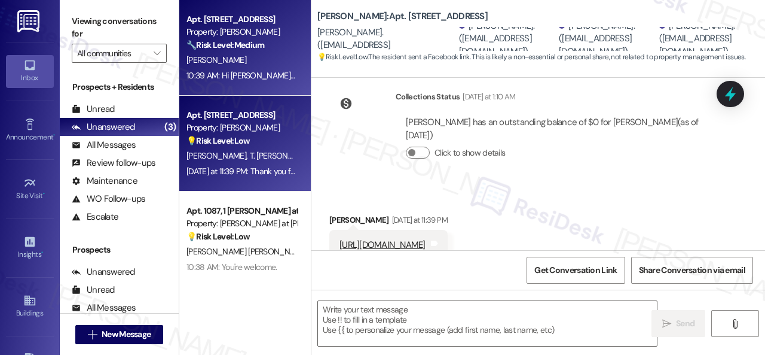
type textarea "Fetching suggested responses. Please feel free to read through the conversation…"
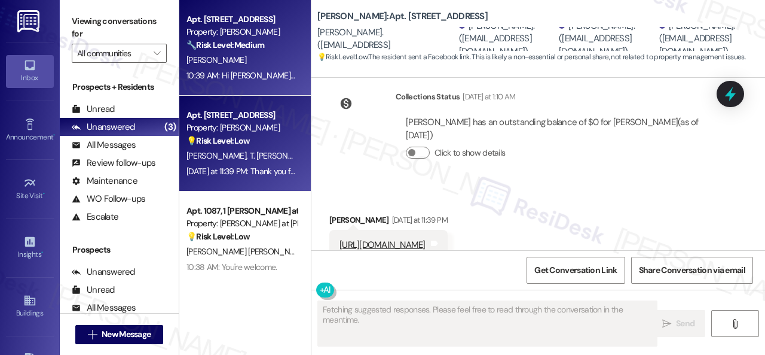
scroll to position [265, 0]
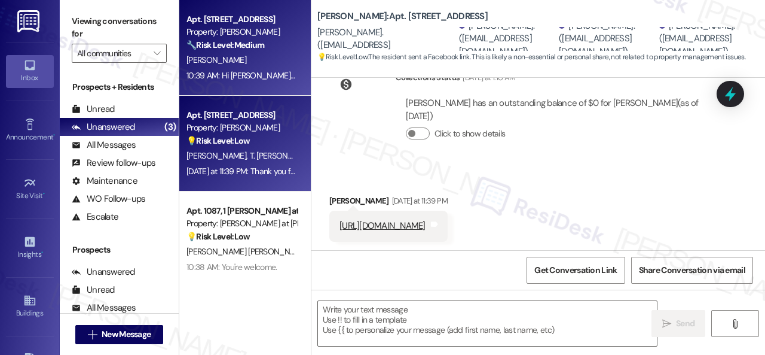
click at [262, 56] on div "[PERSON_NAME]" at bounding box center [241, 60] width 113 height 15
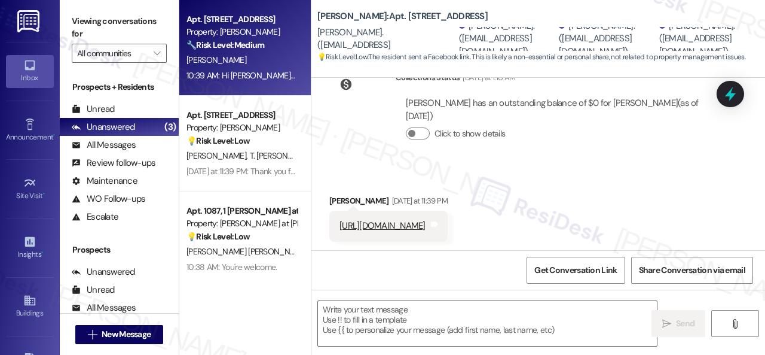
type textarea "Fetching suggested responses. Please feel free to read through the conversation…"
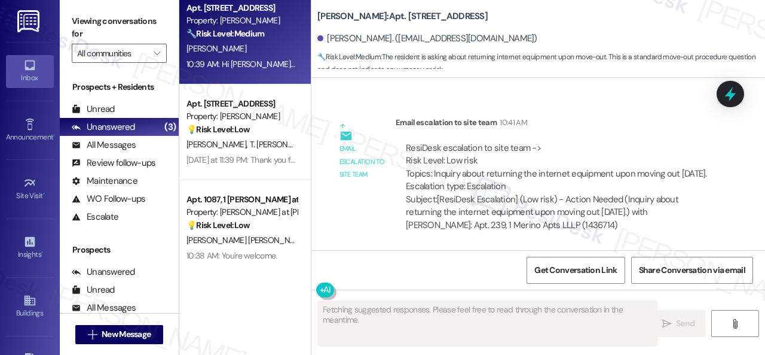
scroll to position [17, 0]
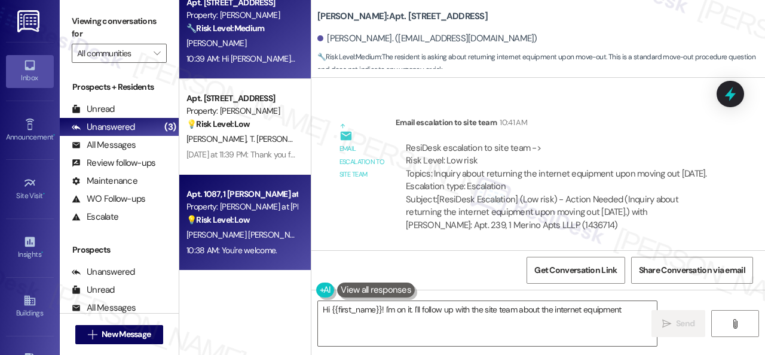
type textarea "Hi {{first_name}}! I'm on it. I'll follow up with the site team about the inter…"
click at [244, 240] on div "[PERSON_NAME] [PERSON_NAME]" at bounding box center [241, 234] width 113 height 15
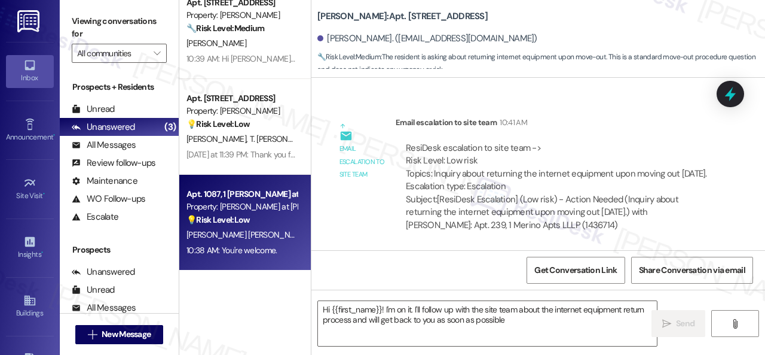
type textarea "Hi {{first_name}}! I'm on it. I'll follow up with the site team about the inter…"
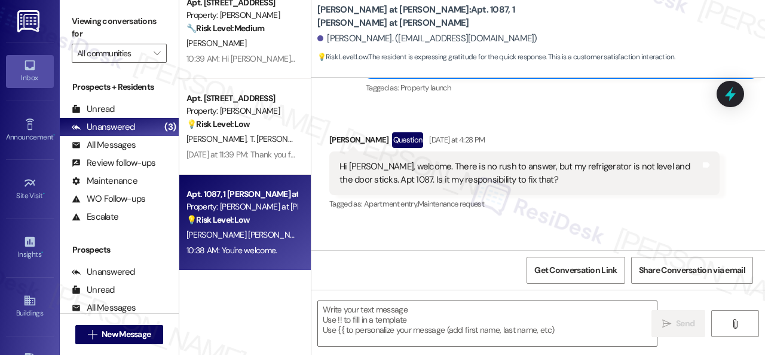
type textarea "Fetching suggested responses. Please feel free to read through the conversation…"
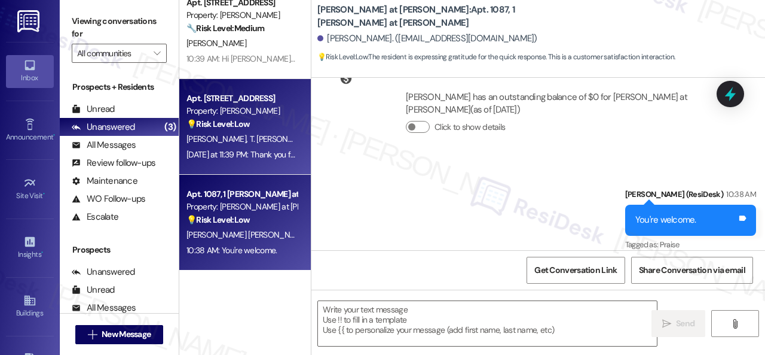
scroll to position [0, 0]
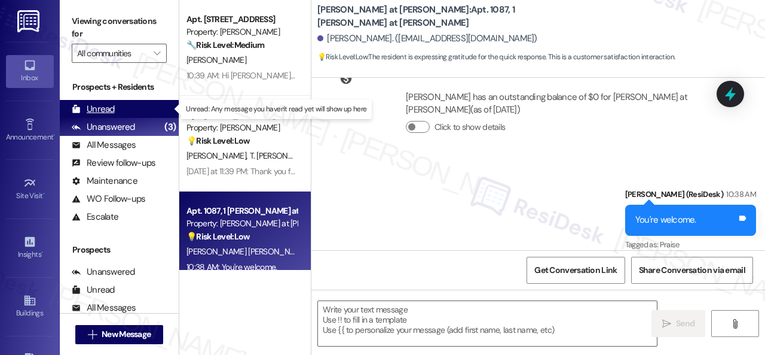
click at [108, 109] on div "Unread" at bounding box center [93, 109] width 43 height 13
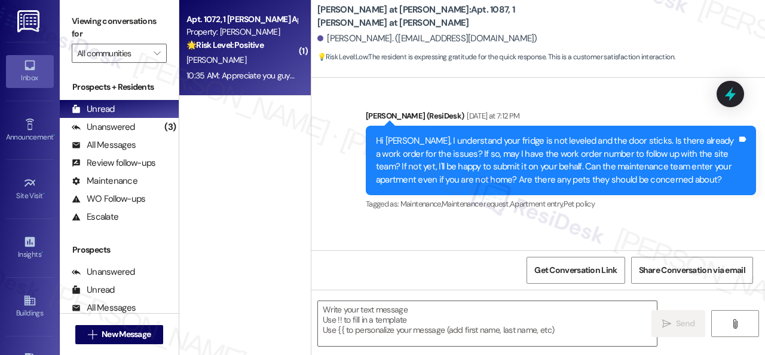
type textarea "Fetching suggested responses. Please feel free to read through the conversation…"
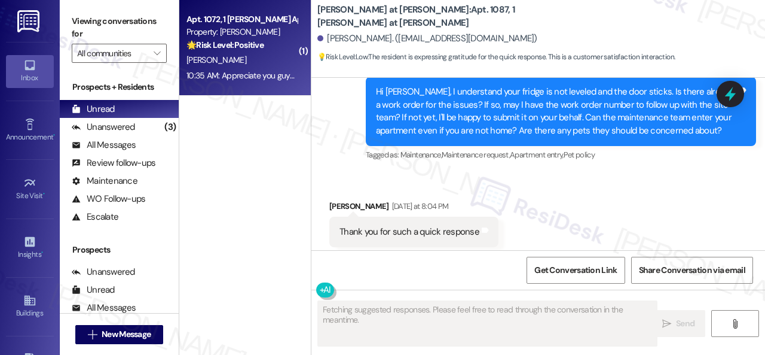
scroll to position [416, 0]
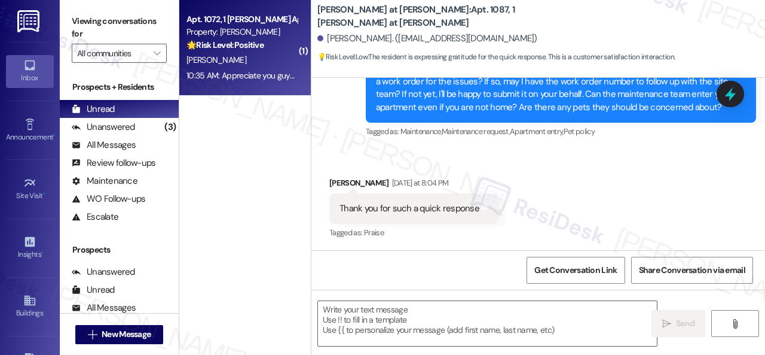
click at [276, 64] on div "[PERSON_NAME]" at bounding box center [241, 60] width 113 height 15
type textarea "Fetching suggested responses. Please feel free to read through the conversation…"
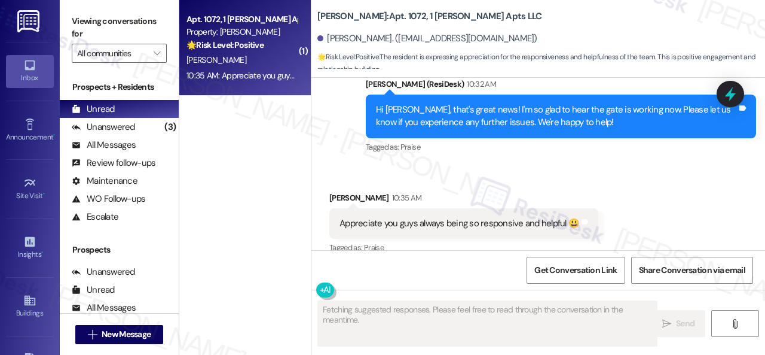
scroll to position [5145, 0]
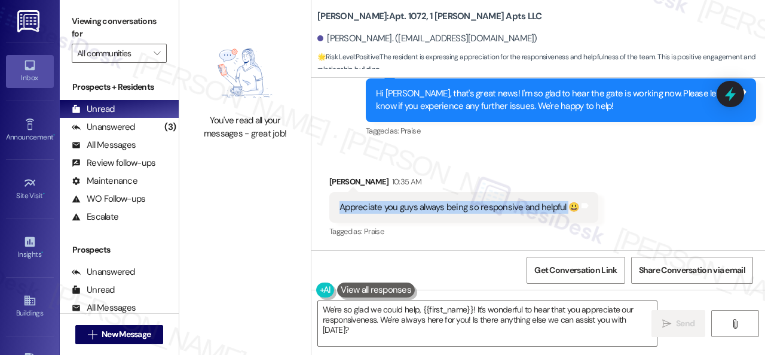
drag, startPoint x: 338, startPoint y: 205, endPoint x: 564, endPoint y: 218, distance: 227.0
click at [564, 218] on div "Appreciate you guys always being so responsive and helpful 😃 Tags and notes" at bounding box center [463, 207] width 269 height 30
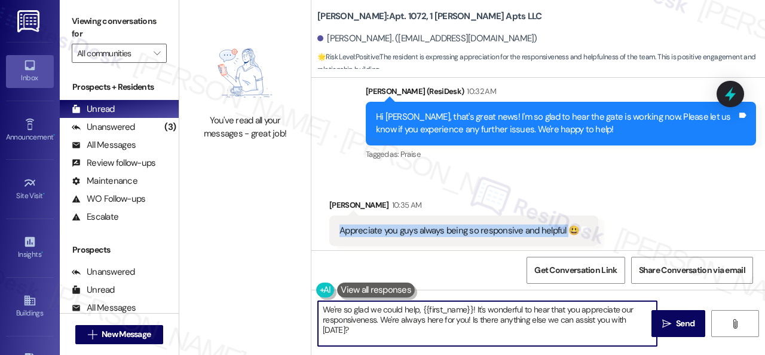
scroll to position [4, 0]
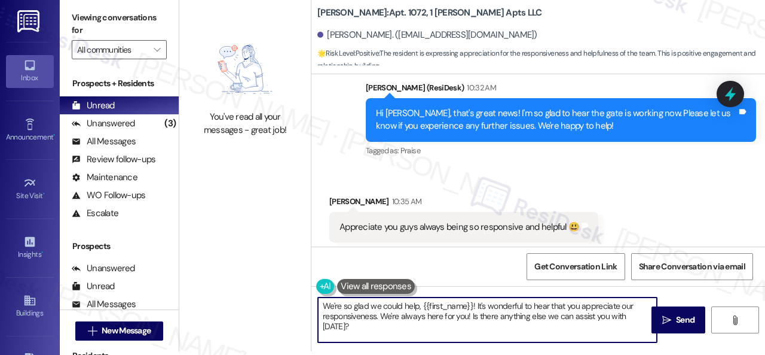
drag, startPoint x: 475, startPoint y: 310, endPoint x: 765, endPoint y: 378, distance: 297.7
click at [765, 354] on html "Inbox Go to Inbox Announcement • Send A Text Announcement Site Visit • Go to Si…" at bounding box center [382, 177] width 765 height 355
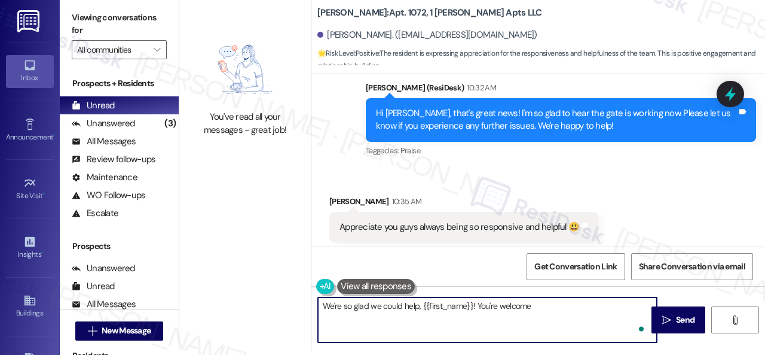
type textarea "We're so glad we could help, {{first_name}}! You're welcome!"
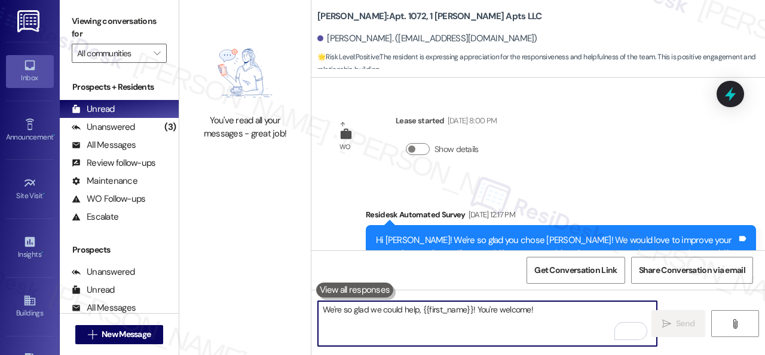
scroll to position [5145, 0]
